Goal: Task Accomplishment & Management: Manage account settings

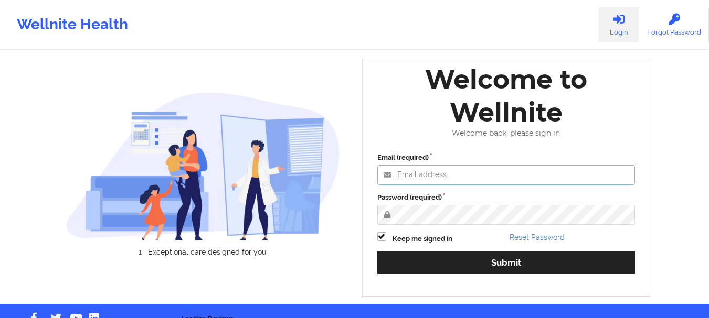
type input "[PERSON_NAME][EMAIL_ADDRESS][DOMAIN_NAME]"
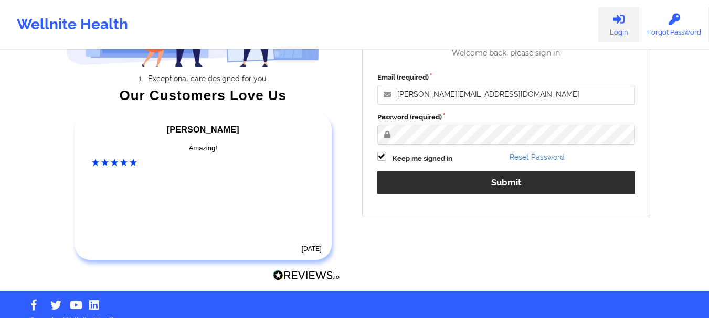
scroll to position [157, 0]
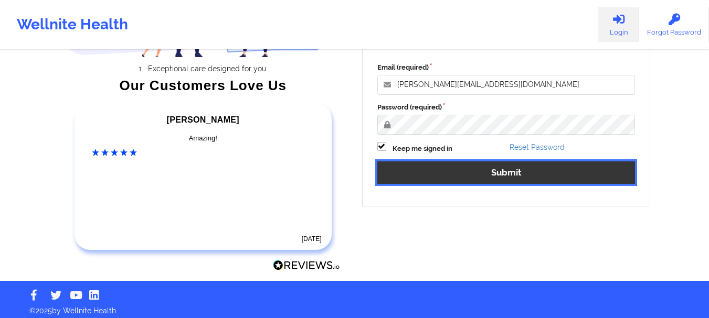
click at [516, 168] on button "Submit" at bounding box center [506, 173] width 258 height 23
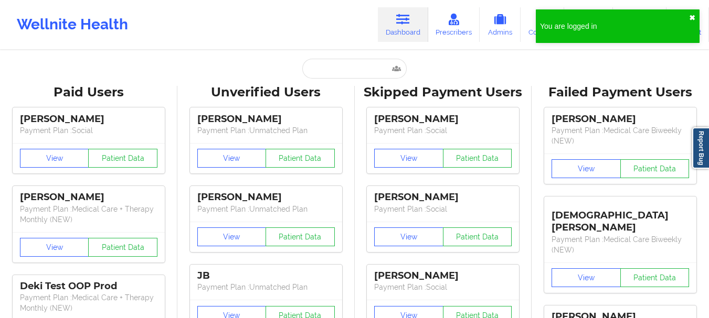
click at [692, 18] on button "✖︎" at bounding box center [692, 18] width 6 height 8
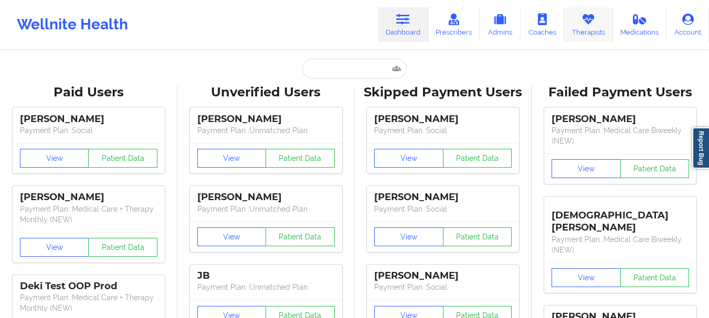
click at [589, 30] on link "Therapists" at bounding box center [588, 24] width 49 height 35
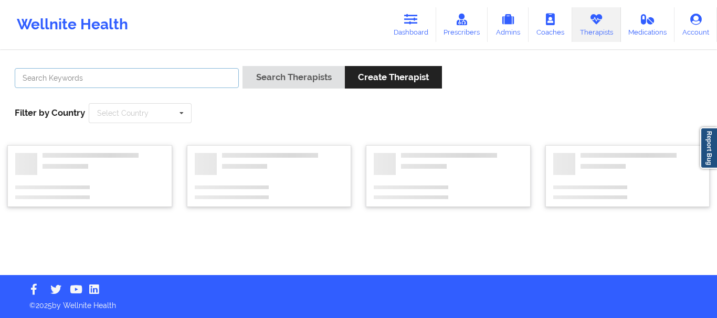
drag, startPoint x: 185, startPoint y: 78, endPoint x: 175, endPoint y: 78, distance: 10.0
click at [185, 78] on input "text" at bounding box center [127, 78] width 224 height 20
type input "[PERSON_NAME]"
click at [242, 66] on button "Search Therapists" at bounding box center [293, 77] width 102 height 23
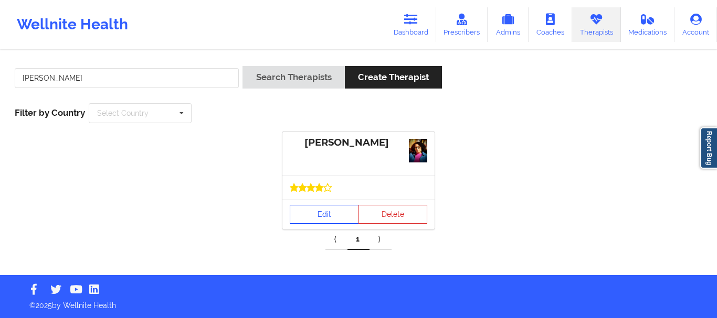
click at [297, 219] on link "Edit" at bounding box center [324, 214] width 69 height 19
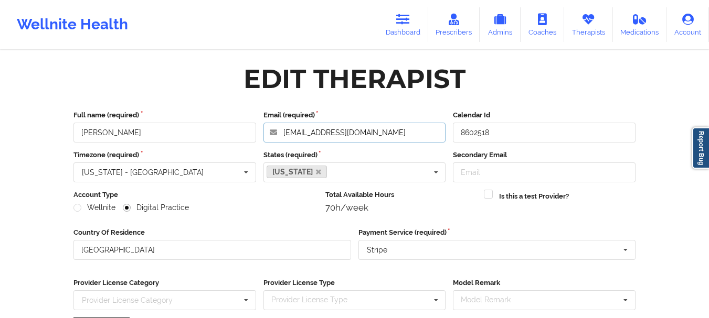
drag, startPoint x: 409, startPoint y: 131, endPoint x: 218, endPoint y: 134, distance: 190.4
click at [220, 133] on div "Full name (required) [PERSON_NAME] Email (required) [EMAIL_ADDRESS][DOMAIN_NAME…" at bounding box center [354, 126] width 569 height 33
click at [585, 39] on link "Therapists" at bounding box center [588, 24] width 49 height 35
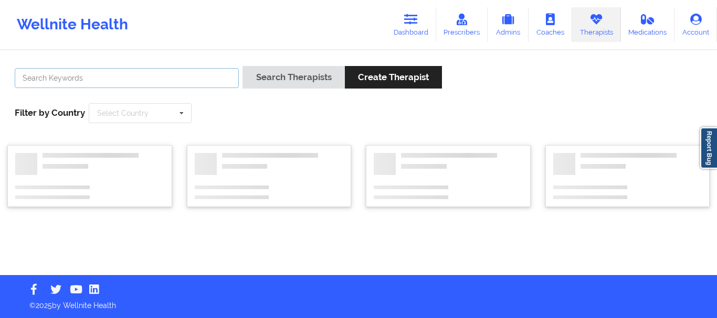
click at [168, 88] on input "text" at bounding box center [127, 78] width 224 height 20
paste input "[PERSON_NAME]"
type input "[PERSON_NAME]"
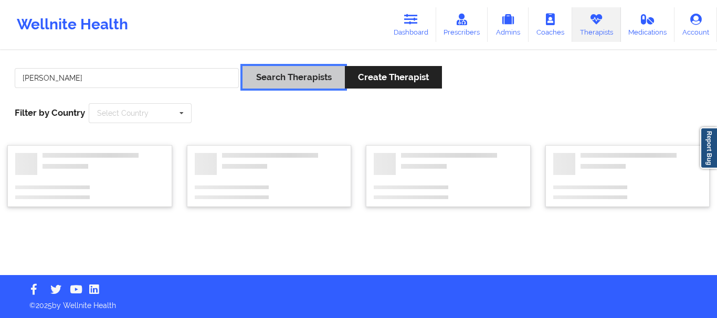
click at [271, 84] on button "Search Therapists" at bounding box center [293, 77] width 102 height 23
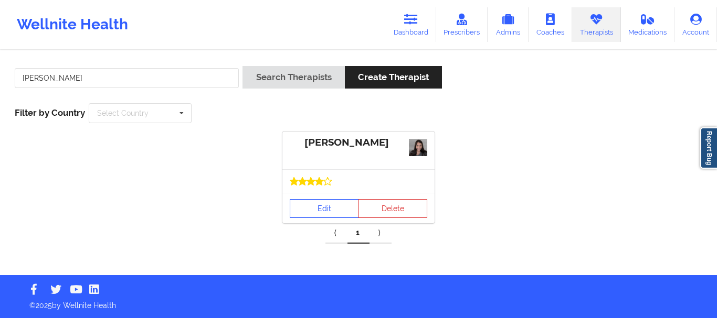
click at [297, 210] on link "Edit" at bounding box center [324, 208] width 69 height 19
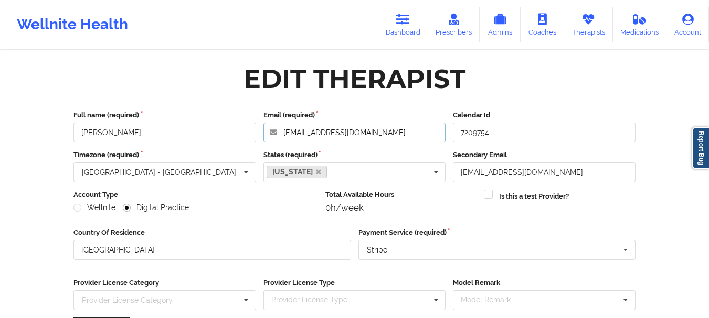
drag, startPoint x: 333, startPoint y: 124, endPoint x: 386, endPoint y: 131, distance: 53.4
click at [352, 130] on input "[EMAIL_ADDRESS][DOMAIN_NAME]" at bounding box center [354, 133] width 183 height 20
drag, startPoint x: 394, startPoint y: 131, endPoint x: 248, endPoint y: 120, distance: 146.8
click at [248, 120] on div "Full name (required) [PERSON_NAME] (required) [EMAIL_ADDRESS][DOMAIN_NAME] Cale…" at bounding box center [354, 126] width 569 height 33
click at [593, 25] on icon at bounding box center [588, 20] width 14 height 12
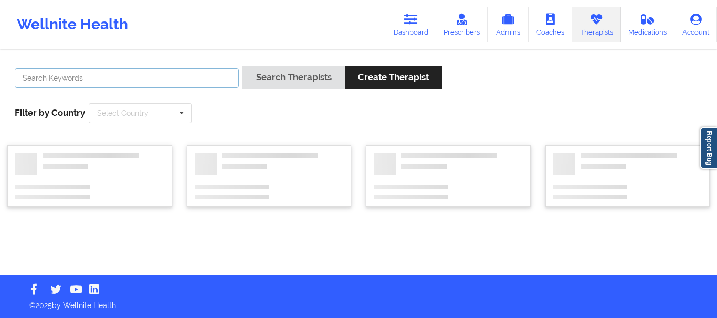
click at [162, 71] on input "text" at bounding box center [127, 78] width 224 height 20
paste input "[PERSON_NAME]"
type input "[PERSON_NAME]"
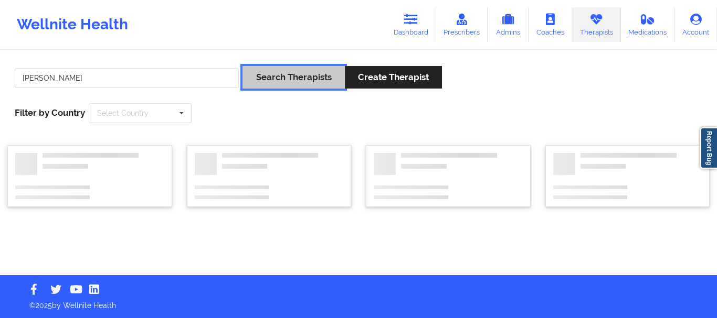
click at [271, 69] on button "Search Therapists" at bounding box center [293, 77] width 102 height 23
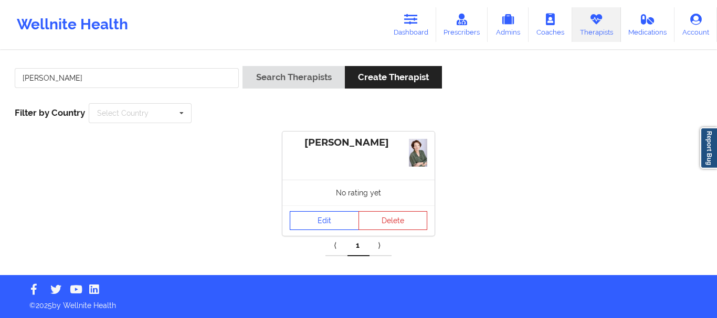
click at [312, 216] on link "Edit" at bounding box center [324, 220] width 69 height 19
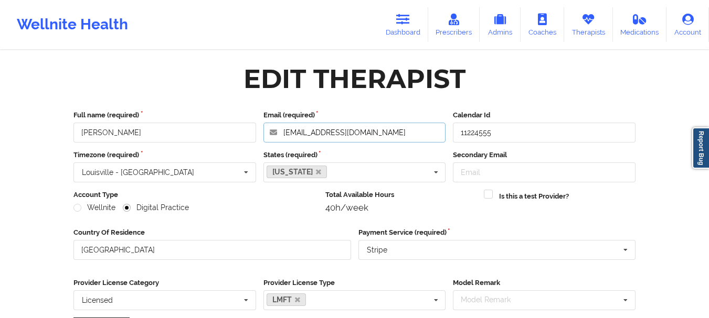
drag, startPoint x: 293, startPoint y: 120, endPoint x: 236, endPoint y: 114, distance: 56.9
click at [236, 114] on div "Full name (required) [PERSON_NAME] Email (required) [EMAIL_ADDRESS][DOMAIN_NAME…" at bounding box center [354, 126] width 569 height 33
drag, startPoint x: 6, startPoint y: 166, endPoint x: 2, endPoint y: 155, distance: 11.1
